Goal: Transaction & Acquisition: Purchase product/service

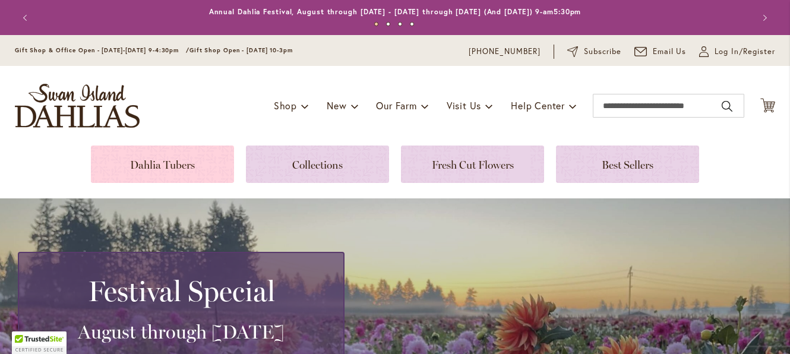
click at [137, 162] on link at bounding box center [162, 163] width 143 height 37
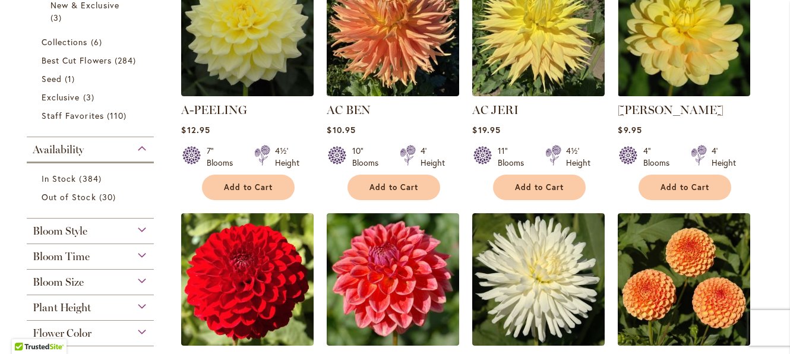
scroll to position [356, 0]
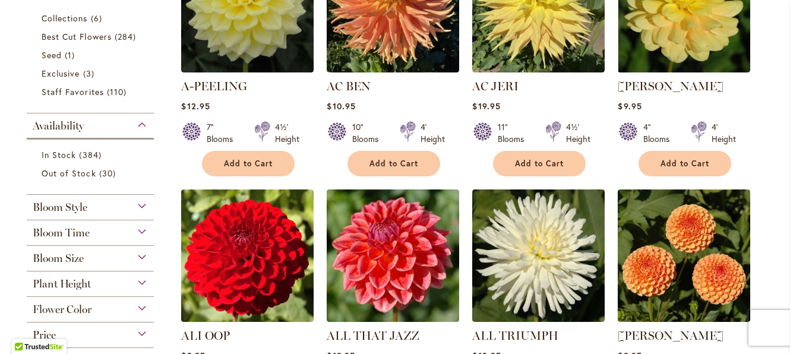
click at [87, 309] on span "Flower Color" at bounding box center [62, 309] width 59 height 13
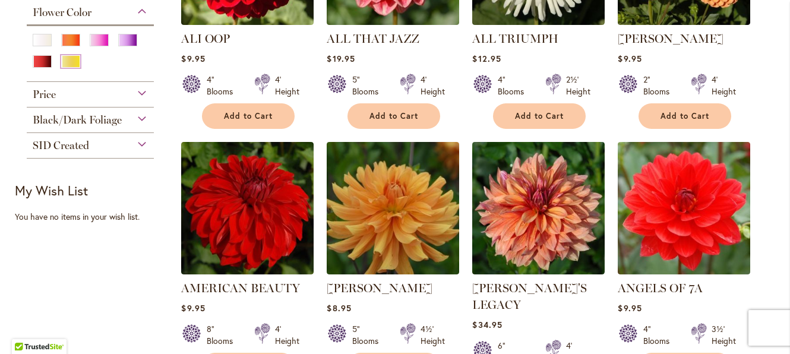
click at [65, 64] on div "Yellow" at bounding box center [70, 61] width 19 height 12
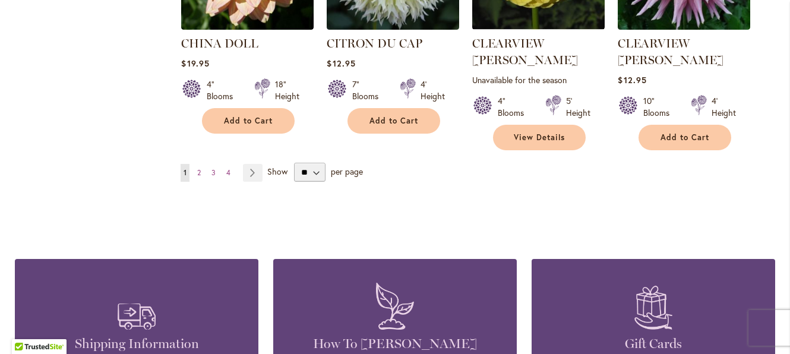
scroll to position [1128, 0]
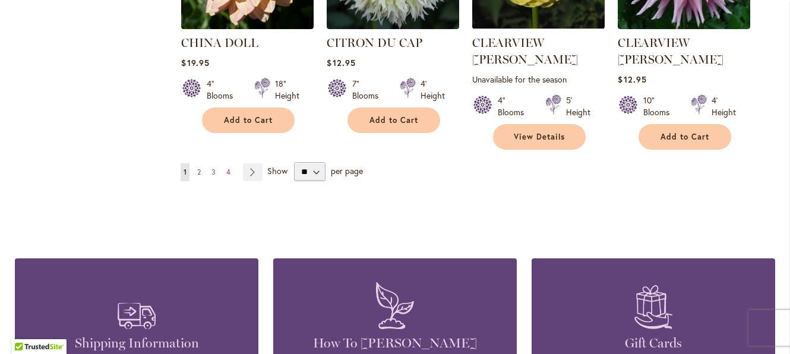
click at [194, 163] on link "Page 2" at bounding box center [199, 172] width 10 height 18
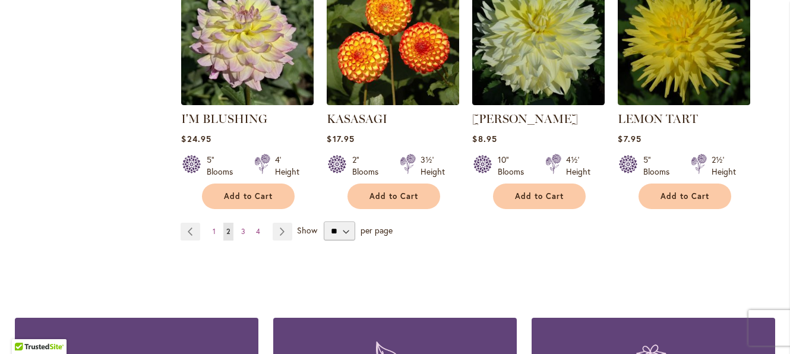
scroll to position [1128, 0]
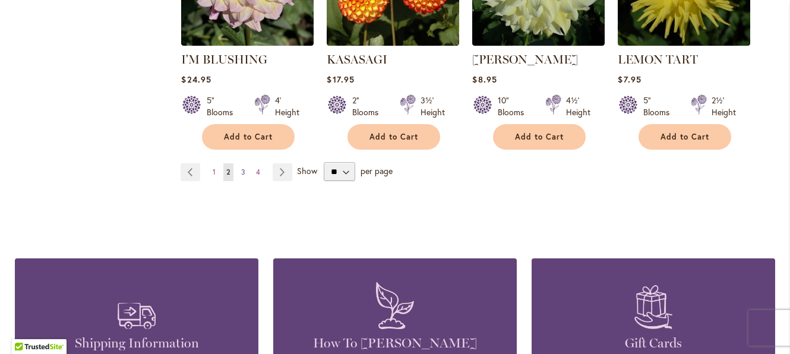
click at [241, 172] on span "3" at bounding box center [243, 171] width 4 height 9
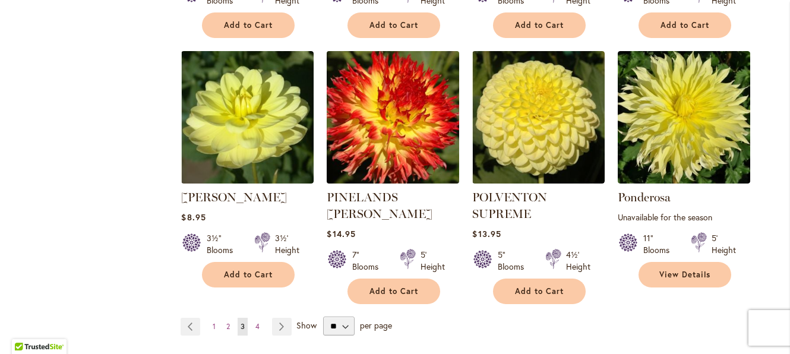
scroll to position [1010, 0]
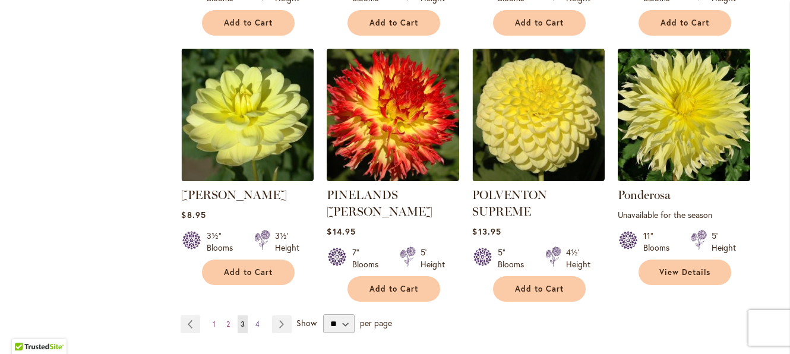
click at [252, 315] on link "Page 4" at bounding box center [257, 324] width 10 height 18
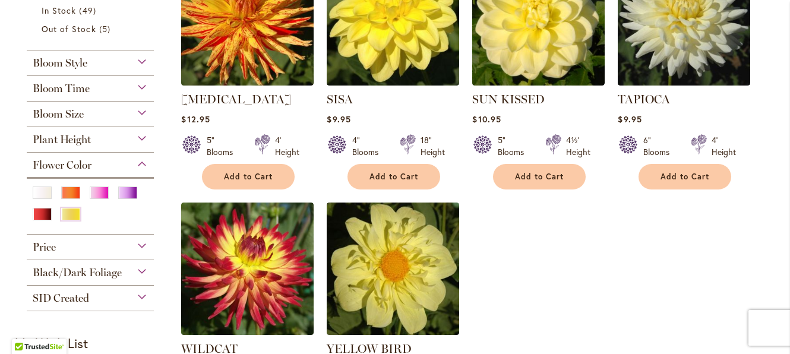
scroll to position [297, 0]
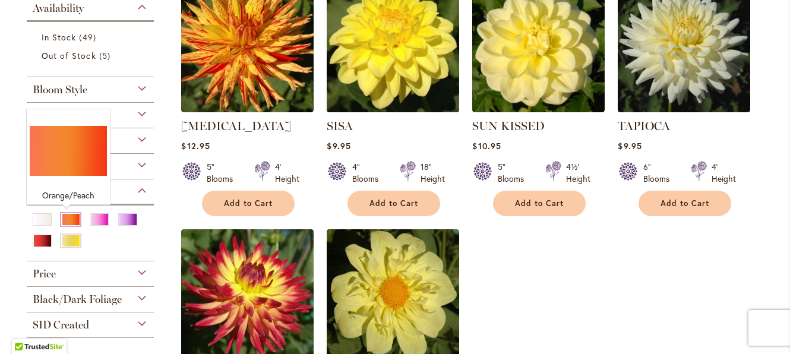
click at [64, 223] on div "Orange/Peach" at bounding box center [70, 219] width 19 height 12
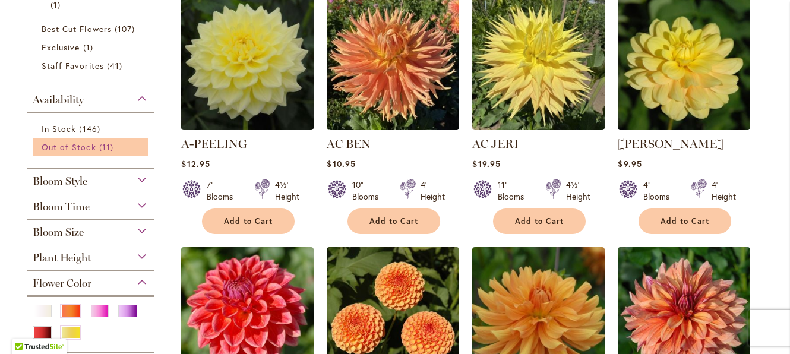
scroll to position [297, 0]
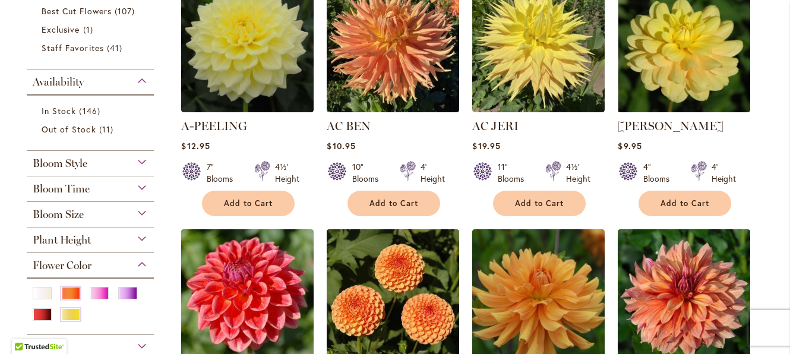
click at [65, 215] on span "Bloom Size" at bounding box center [58, 214] width 51 height 13
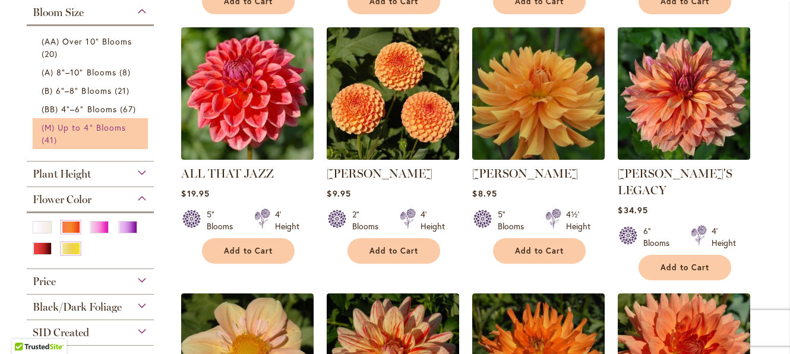
scroll to position [439, 0]
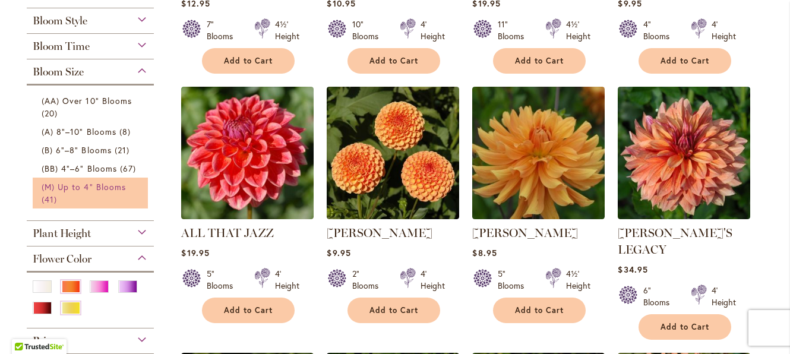
click at [62, 184] on span "(M) Up to 4" Blooms" at bounding box center [84, 186] width 84 height 11
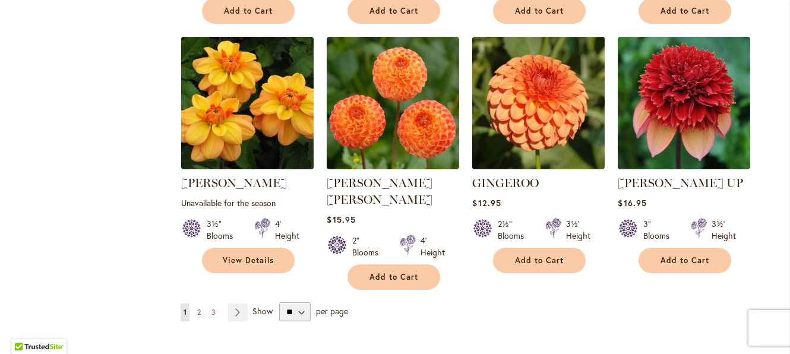
scroll to position [1010, 0]
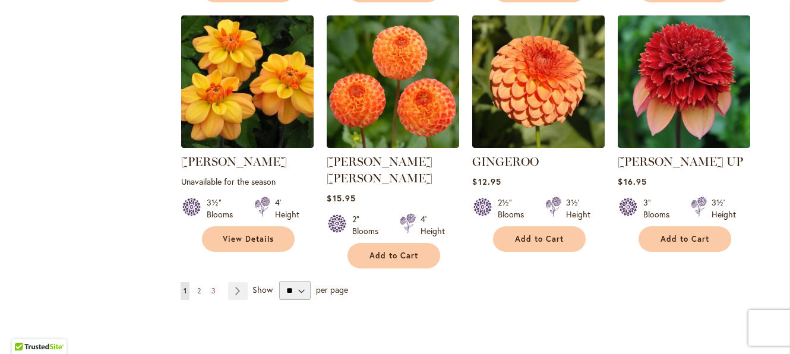
click at [197, 286] on span "2" at bounding box center [199, 290] width 4 height 9
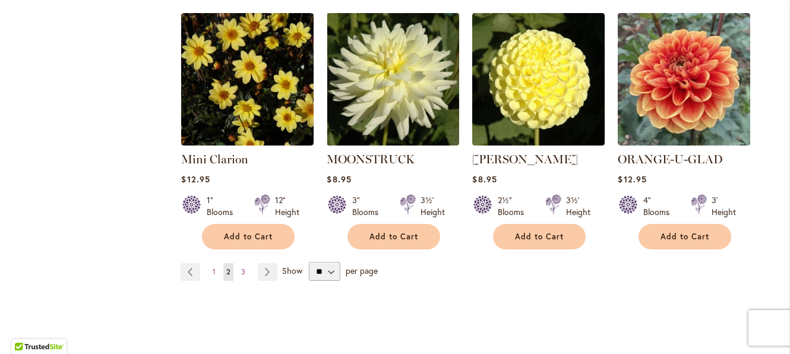
scroll to position [1069, 0]
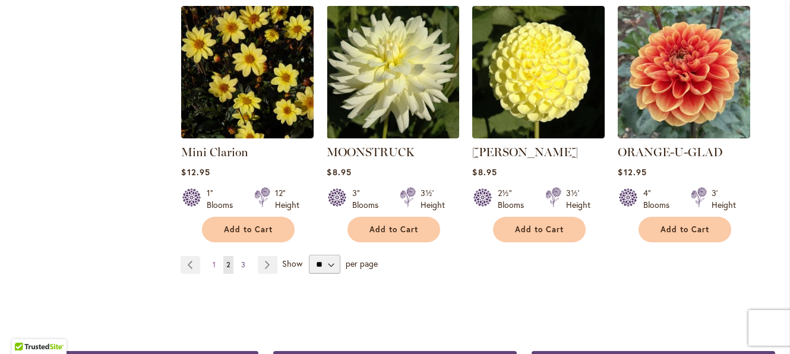
click at [241, 260] on span "3" at bounding box center [243, 264] width 4 height 9
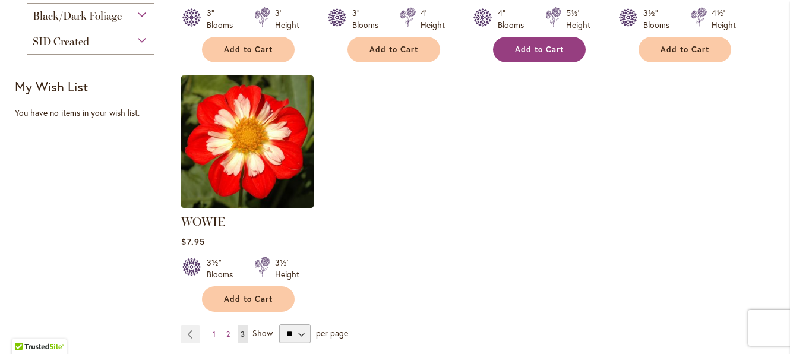
scroll to position [772, 0]
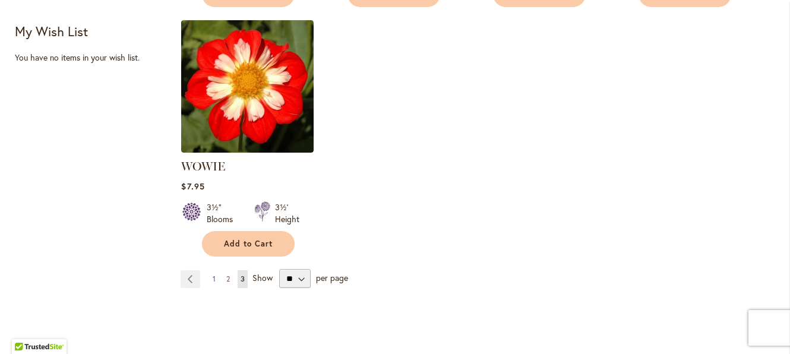
click at [210, 270] on link "Page 1" at bounding box center [214, 279] width 9 height 18
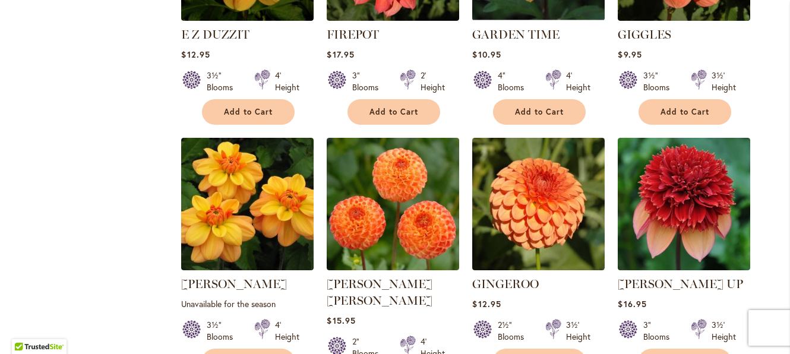
scroll to position [950, 0]
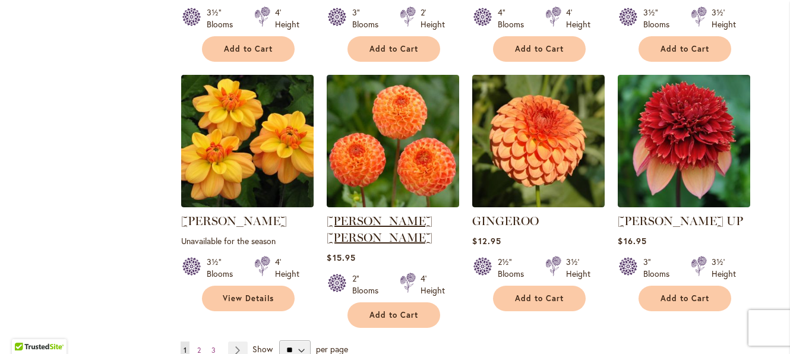
click at [363, 217] on link "[PERSON_NAME] [PERSON_NAME]" at bounding box center [380, 229] width 106 height 31
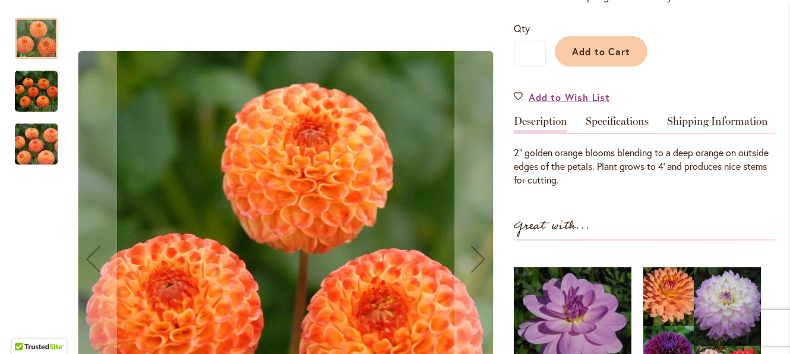
scroll to position [238, 0]
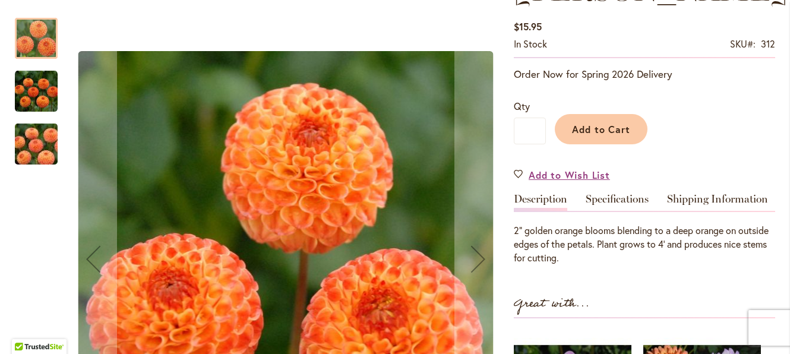
click at [31, 86] on img "GINGER WILLO" at bounding box center [36, 90] width 43 height 43
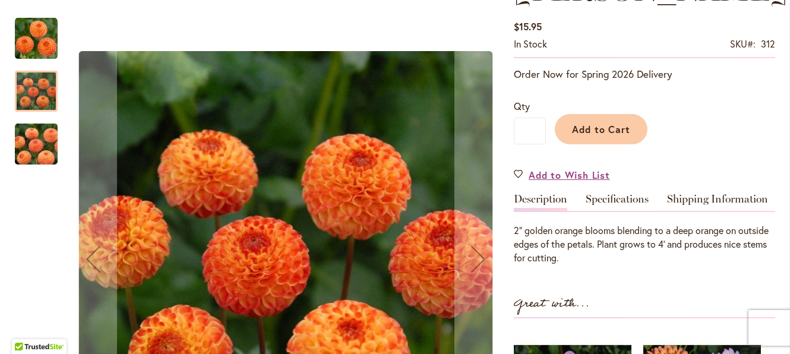
click at [25, 148] on img "GINGER WILLO" at bounding box center [36, 144] width 86 height 57
